Goal: Task Accomplishment & Management: Manage account settings

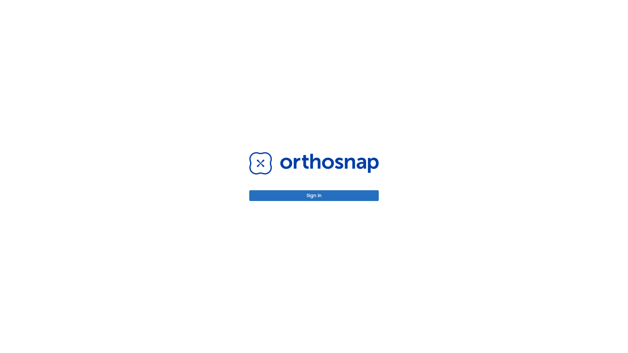
click at [314, 196] on button "Sign in" at bounding box center [314, 195] width 130 height 11
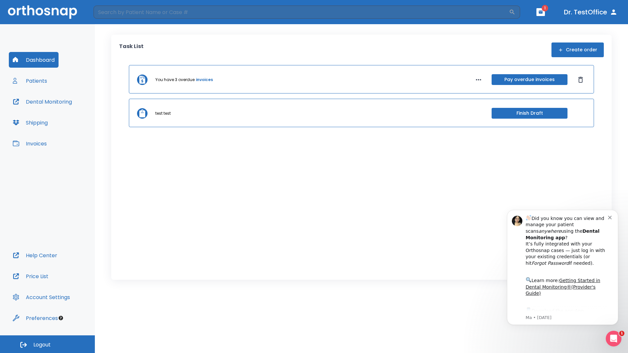
click at [47, 345] on span "Logout" at bounding box center [41, 345] width 17 height 7
